Goal: Task Accomplishment & Management: Manage account settings

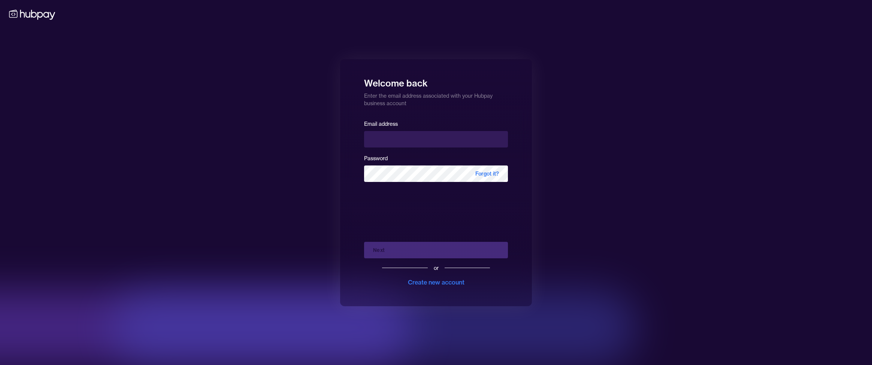
click at [455, 1] on div "Welcome back Enter the email address associated with your Hubpay business accou…" at bounding box center [436, 182] width 872 height 365
